Goal: Task Accomplishment & Management: Complete application form

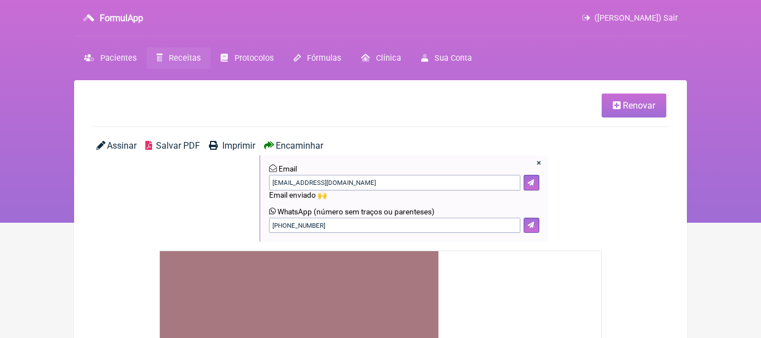
click at [184, 57] on span "Receitas" at bounding box center [185, 58] width 32 height 9
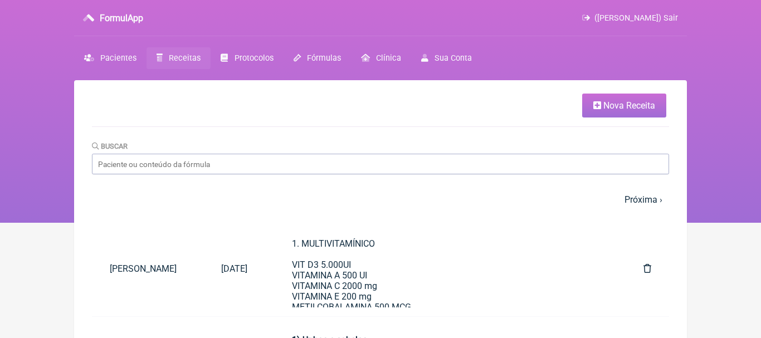
click at [614, 108] on span "Nova Receita" at bounding box center [630, 105] width 52 height 11
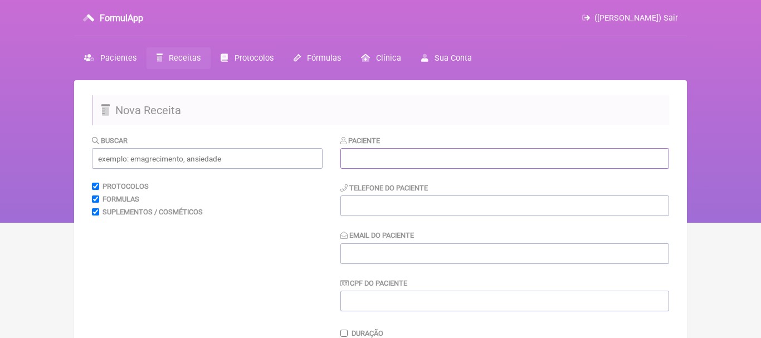
click at [456, 158] on input "text" at bounding box center [505, 158] width 329 height 21
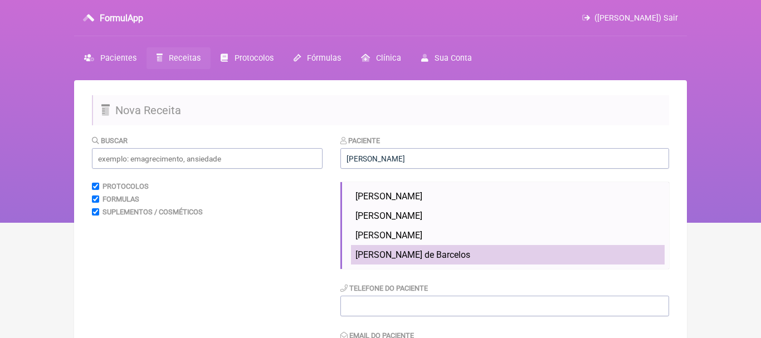
click at [405, 254] on span "[PERSON_NAME] de Barcelos" at bounding box center [413, 255] width 115 height 11
type input "[PERSON_NAME] de Barcelos"
type input "[PHONE_NUMBER]"
type input "[EMAIL_ADDRESS][DOMAIN_NAME]"
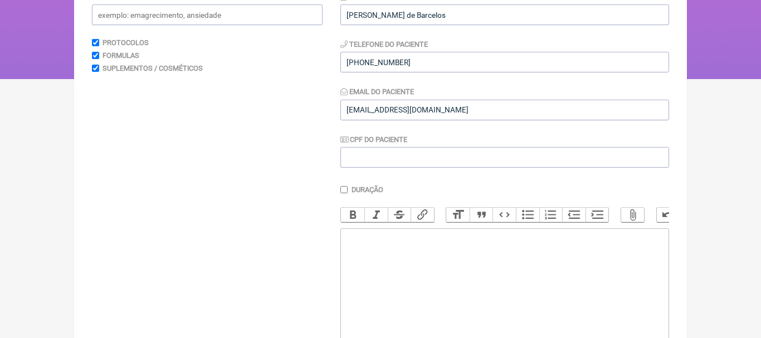
scroll to position [146, 0]
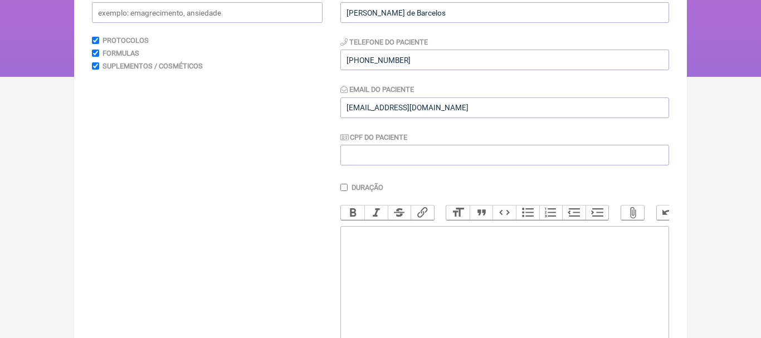
click at [369, 244] on trix-editor at bounding box center [505, 293] width 329 height 134
click at [386, 236] on div "1. Ômega 1.000" at bounding box center [505, 235] width 317 height 11
click at [428, 235] on div "1. Ômega 3 1.000" at bounding box center [505, 235] width 317 height 11
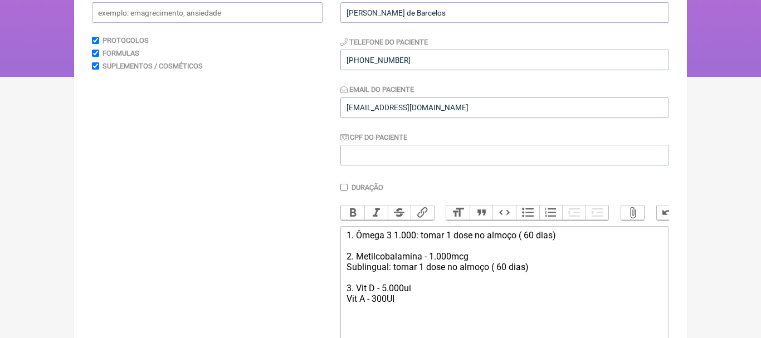
click at [417, 291] on div "1. Ômega 3 1.000: tomar 1 dose no almoço ( 60 dias) 2. Metilcobalamina - 1.000m…" at bounding box center [505, 267] width 317 height 74
click at [425, 301] on div "1. Ômega 3 1.000: tomar 1 dose no almoço ( 60 dias) 2. Metilcobalamina - 1.000m…" at bounding box center [505, 267] width 317 height 74
click at [361, 313] on div "1. Ômega 3 1.000: tomar 1 dose no almoço ( 60 dias) 2. Metilcobalamina - 1.000m…" at bounding box center [505, 272] width 317 height 85
click at [414, 306] on div "1. Ômega 3 1.000: tomar 1 dose no almoço ( 60 dias) 2. Metilcobalamina - 1.000m…" at bounding box center [505, 272] width 317 height 85
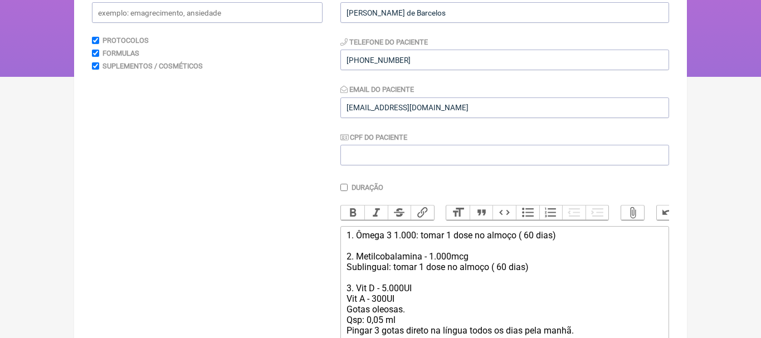
type trix-editor "<div>1. Ômega 3 1.000: tomar 1 dose no almoço ( 60 dias)<br><br>2. Metilcobalam…"
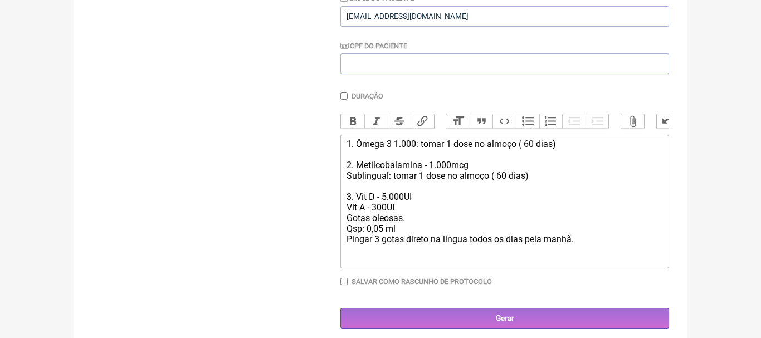
scroll to position [242, 0]
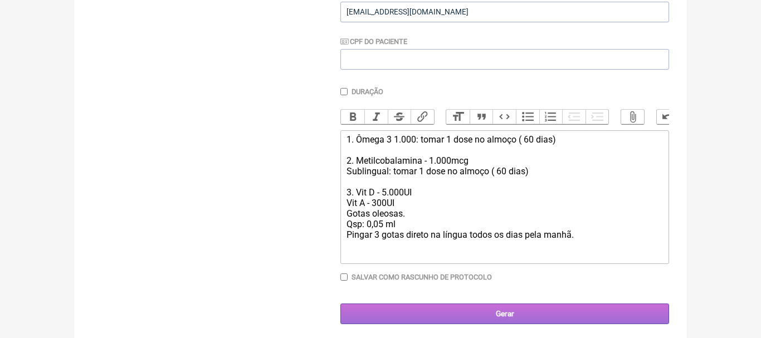
click at [504, 314] on input "Gerar" at bounding box center [505, 314] width 329 height 21
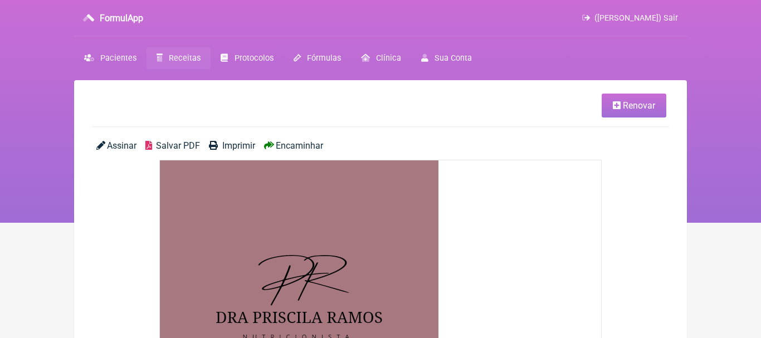
click at [317, 145] on span "Encaminhar" at bounding box center [299, 145] width 47 height 11
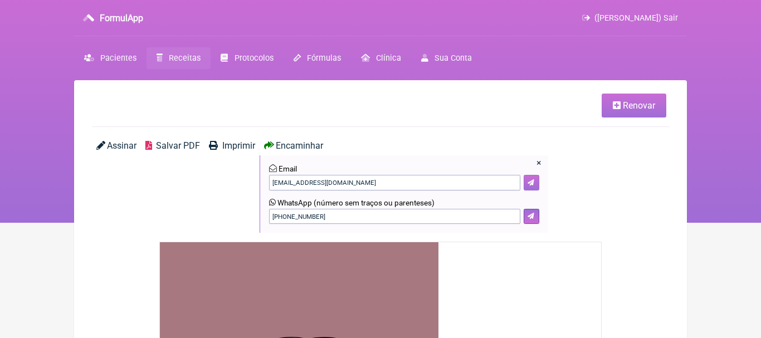
click at [530, 182] on icon at bounding box center [531, 182] width 7 height 7
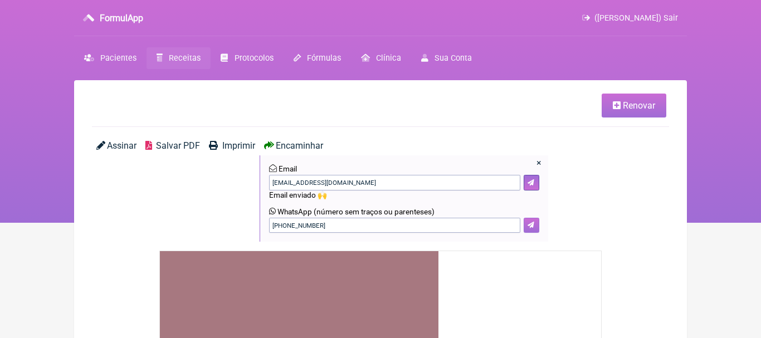
click at [533, 227] on icon at bounding box center [531, 225] width 7 height 7
